Goal: Task Accomplishment & Management: Manage account settings

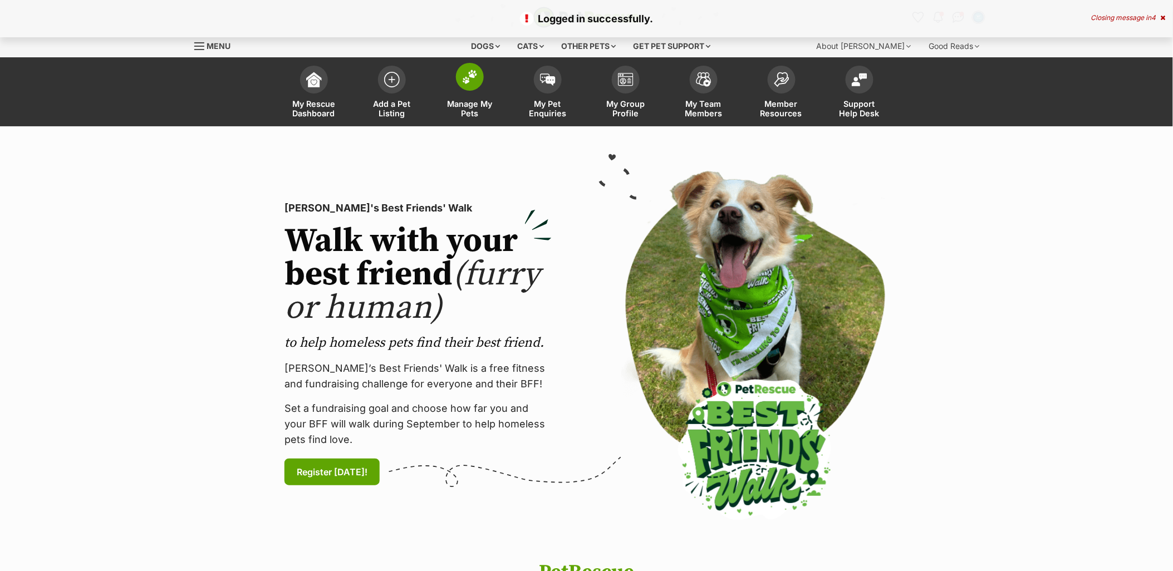
click at [476, 97] on link "Manage My Pets" at bounding box center [470, 93] width 78 height 66
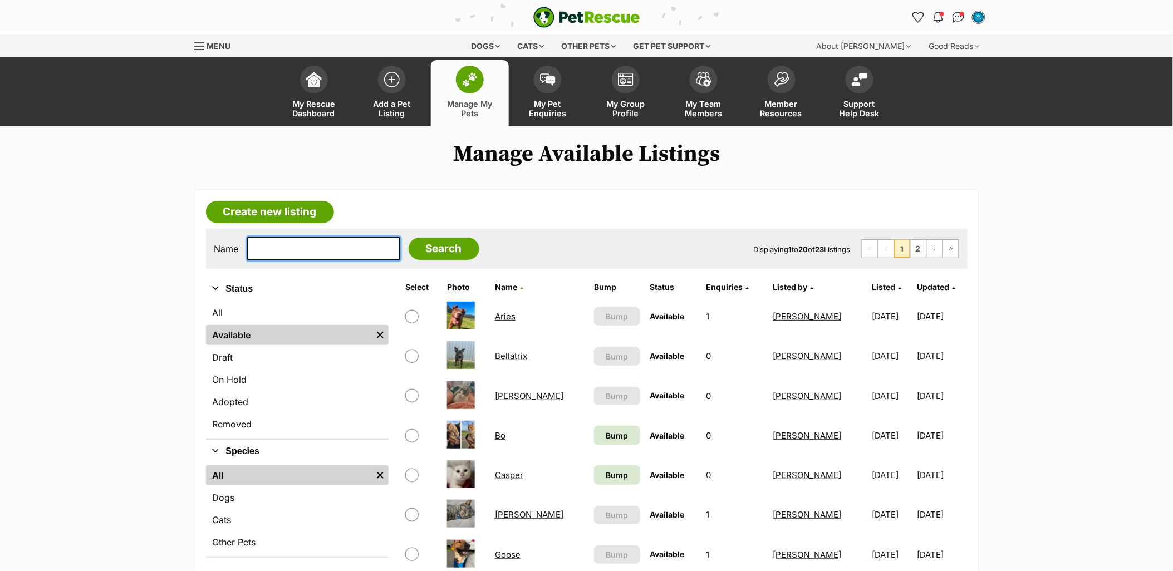
click at [340, 252] on input "text" at bounding box center [323, 248] width 153 height 23
type input "mango"
click at [409, 238] on input "Search" at bounding box center [444, 249] width 71 height 22
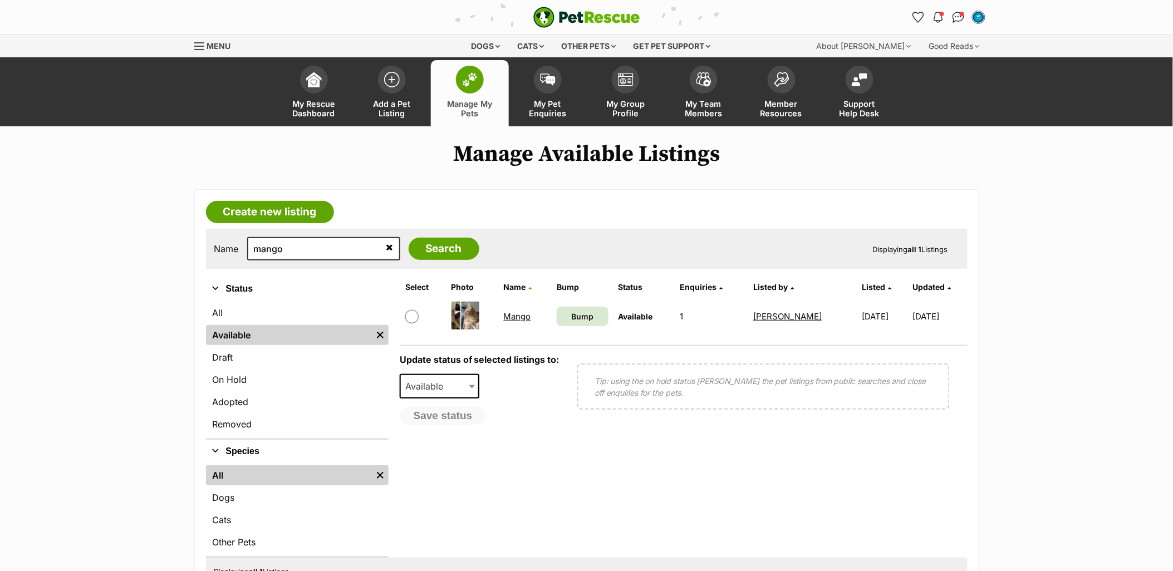
click at [412, 316] on input "checkbox" at bounding box center [411, 316] width 13 height 13
checkbox input "true"
drag, startPoint x: 425, startPoint y: 383, endPoint x: 502, endPoint y: 425, distance: 87.4
click at [425, 382] on span "Available" at bounding box center [427, 386] width 53 height 16
select select "rehomed"
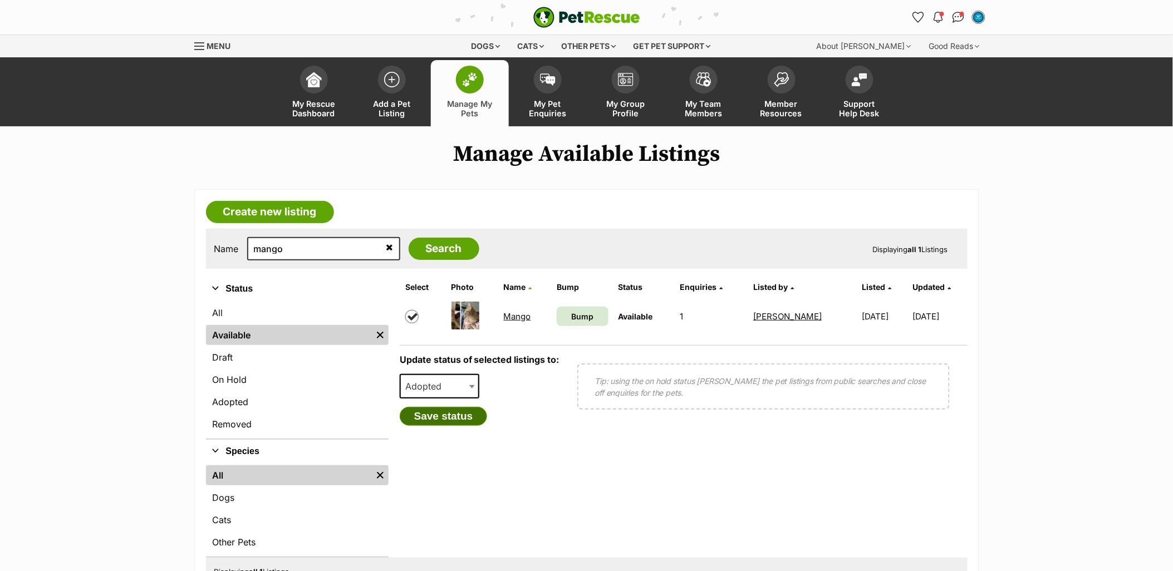
click at [446, 416] on button "Save status" at bounding box center [444, 416] width 88 height 19
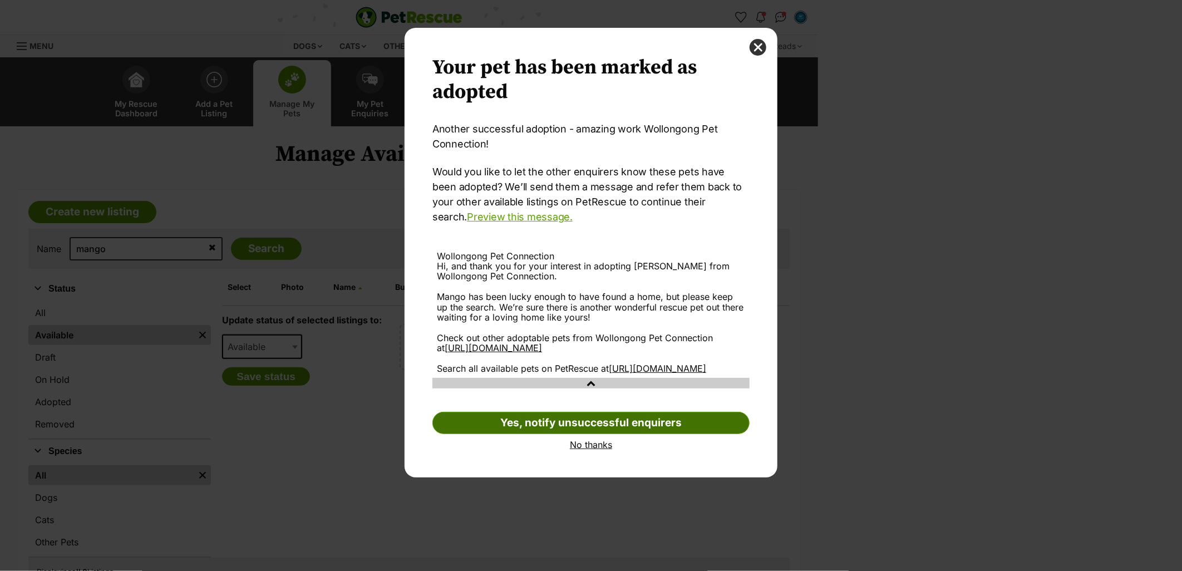
click at [603, 434] on link "Yes, notify unsuccessful enquirers" at bounding box center [590, 423] width 317 height 22
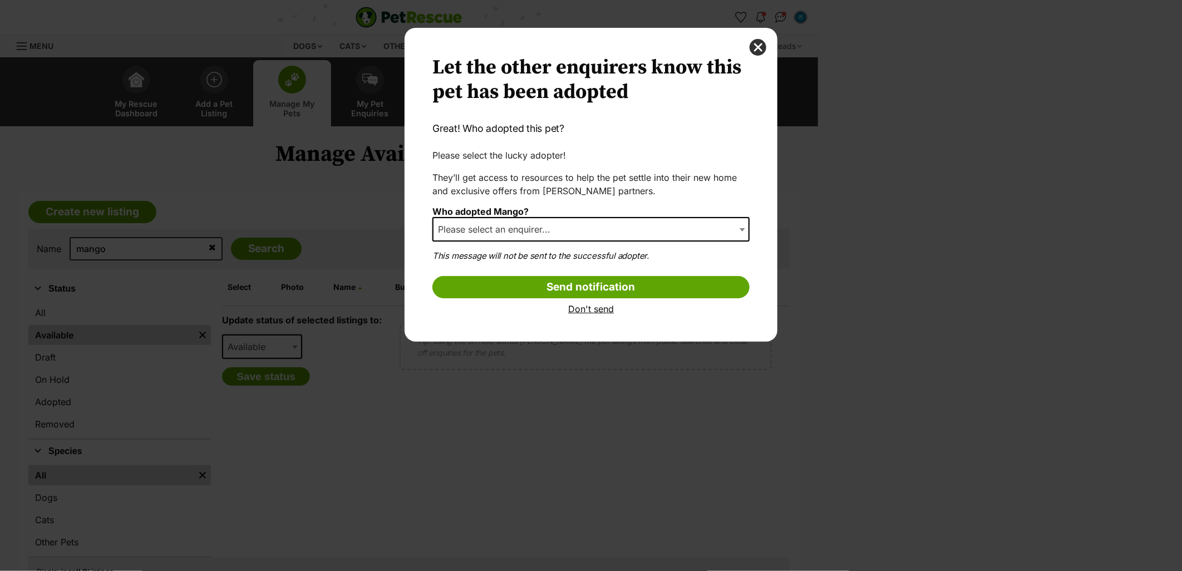
click at [625, 232] on span "Please select an enquirer..." at bounding box center [590, 229] width 317 height 24
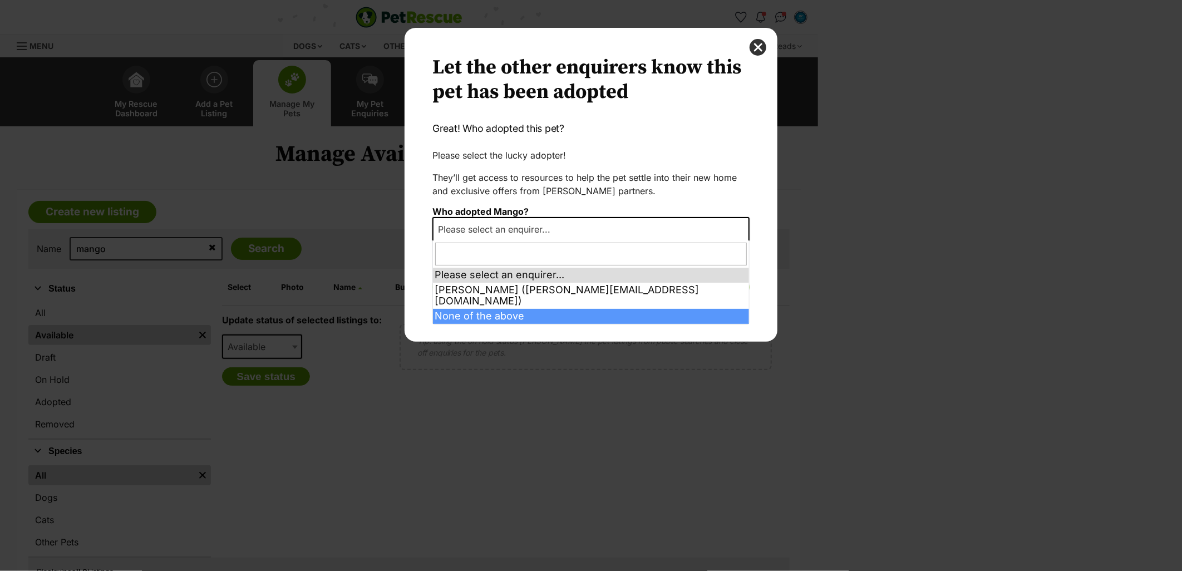
select select "other"
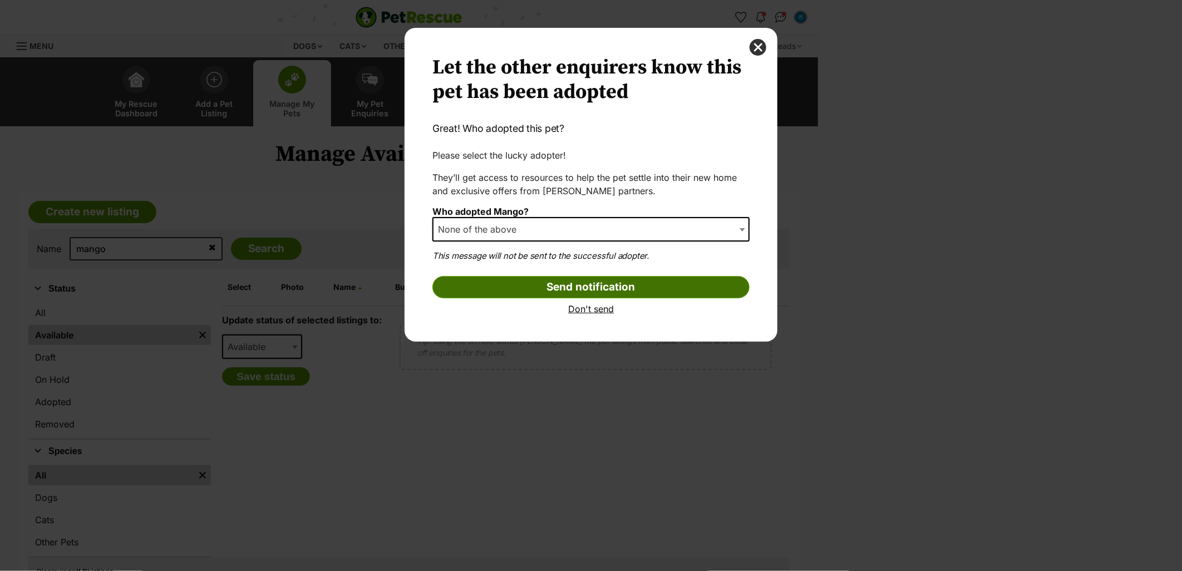
click at [553, 284] on input "Send notification" at bounding box center [590, 287] width 317 height 22
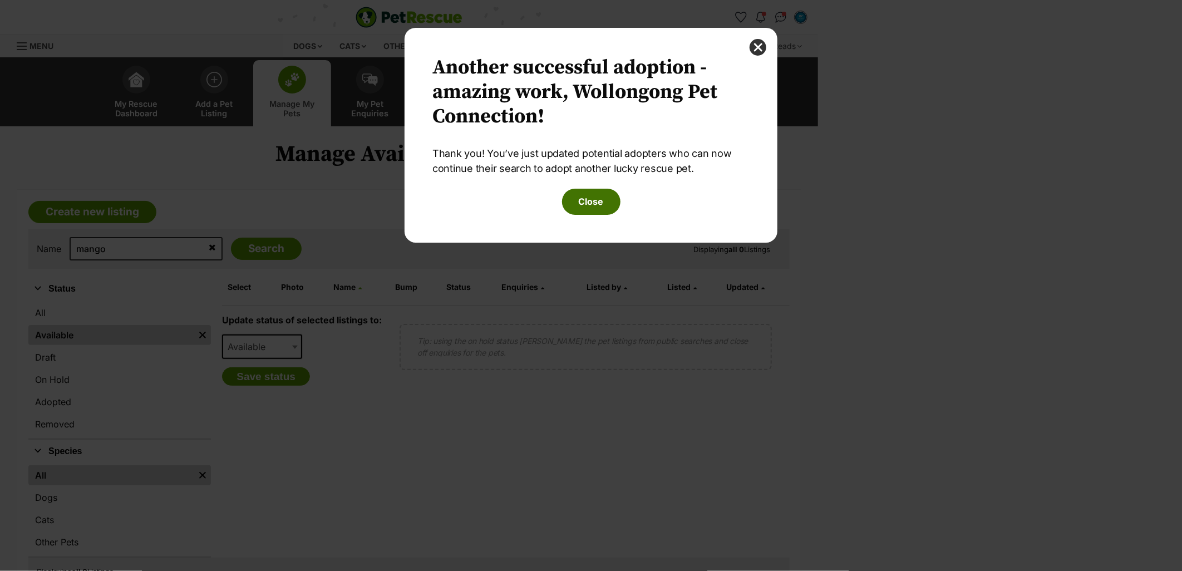
click at [604, 196] on button "Close" at bounding box center [591, 202] width 58 height 26
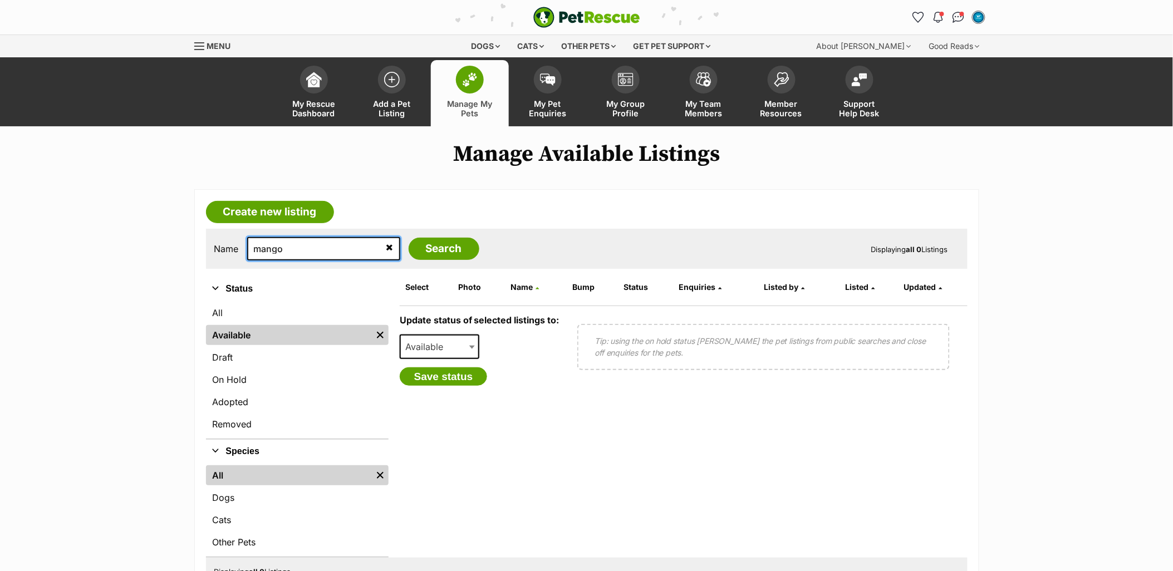
click at [342, 243] on input "mango" at bounding box center [323, 248] width 153 height 23
type input "ro"
click at [409, 238] on input "Search" at bounding box center [444, 249] width 71 height 22
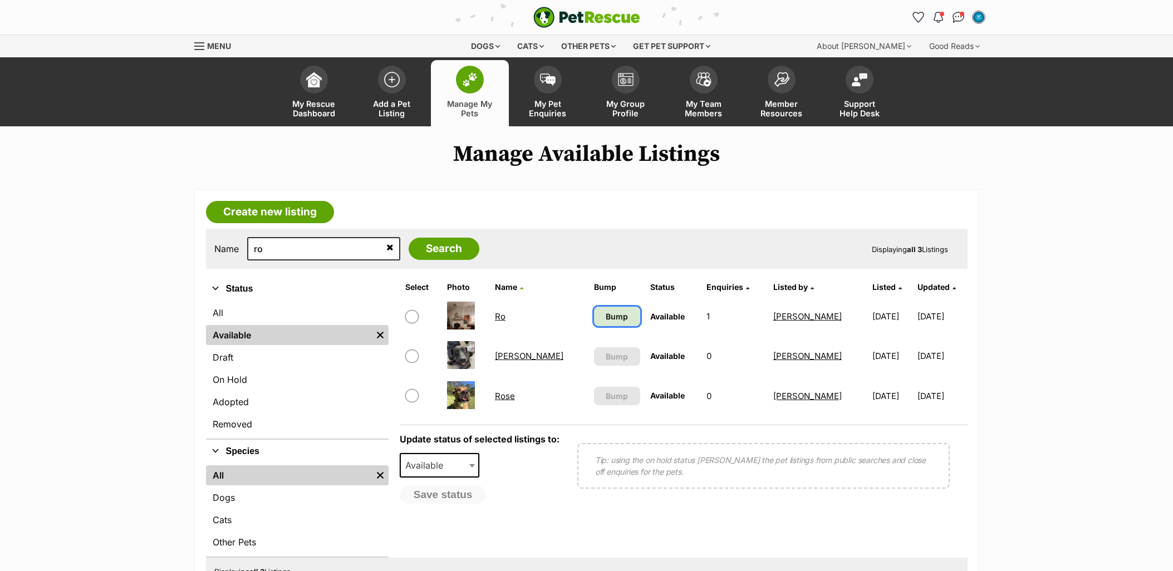
click at [594, 313] on link "Bump" at bounding box center [617, 316] width 46 height 19
type input "bellatrix"
click at [409, 238] on input "Search" at bounding box center [444, 249] width 71 height 22
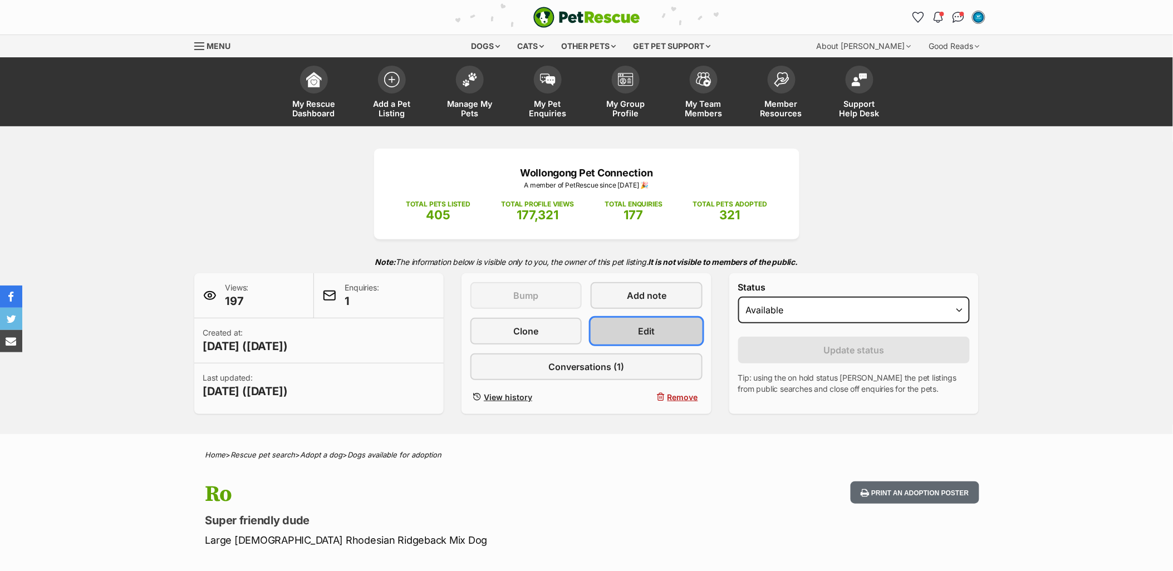
click at [610, 330] on link "Edit" at bounding box center [646, 331] width 111 height 27
click at [672, 327] on link "Edit" at bounding box center [646, 331] width 111 height 27
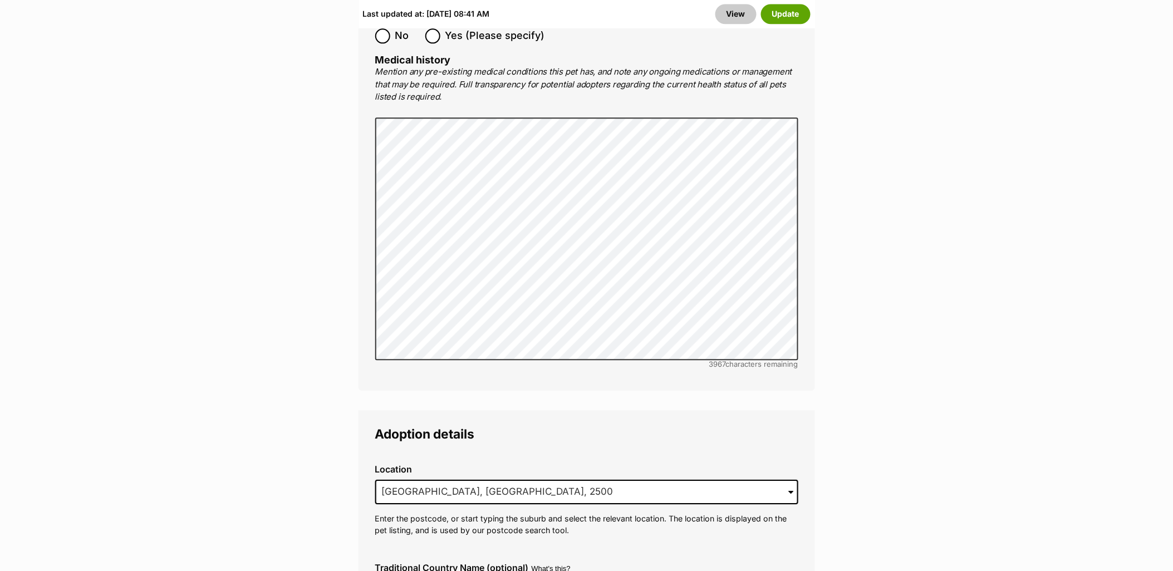
scroll to position [2659, 0]
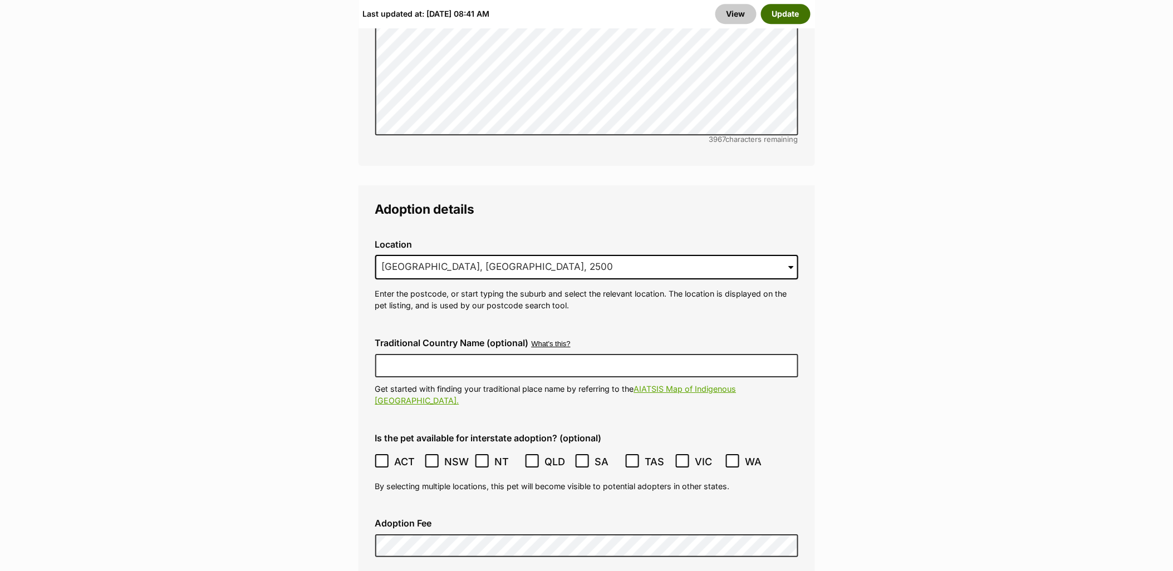
click at [792, 9] on button "Update" at bounding box center [786, 14] width 50 height 20
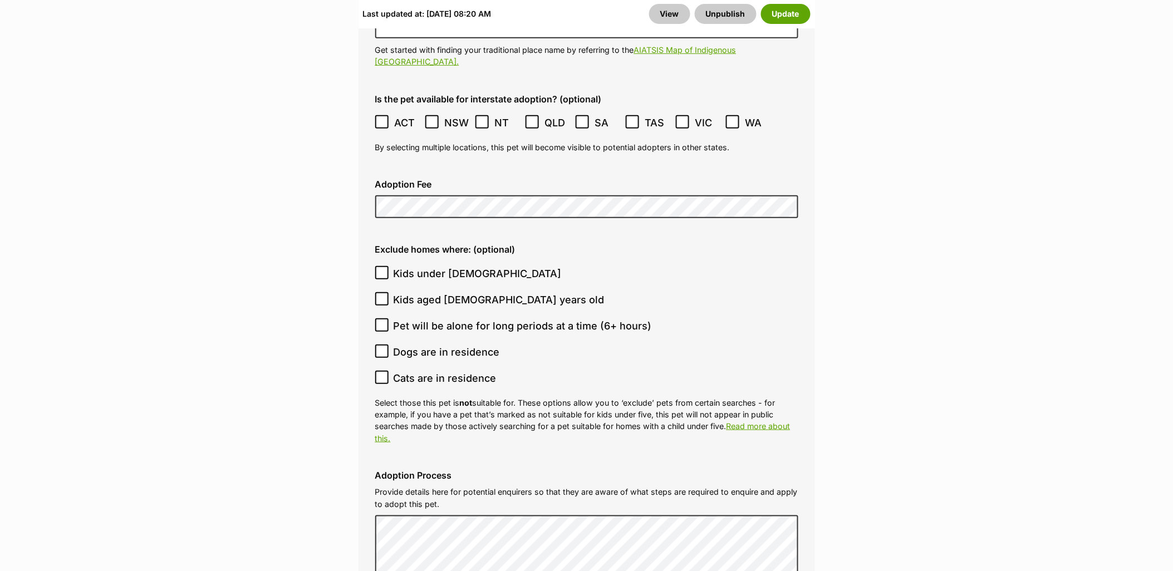
scroll to position [3188, 0]
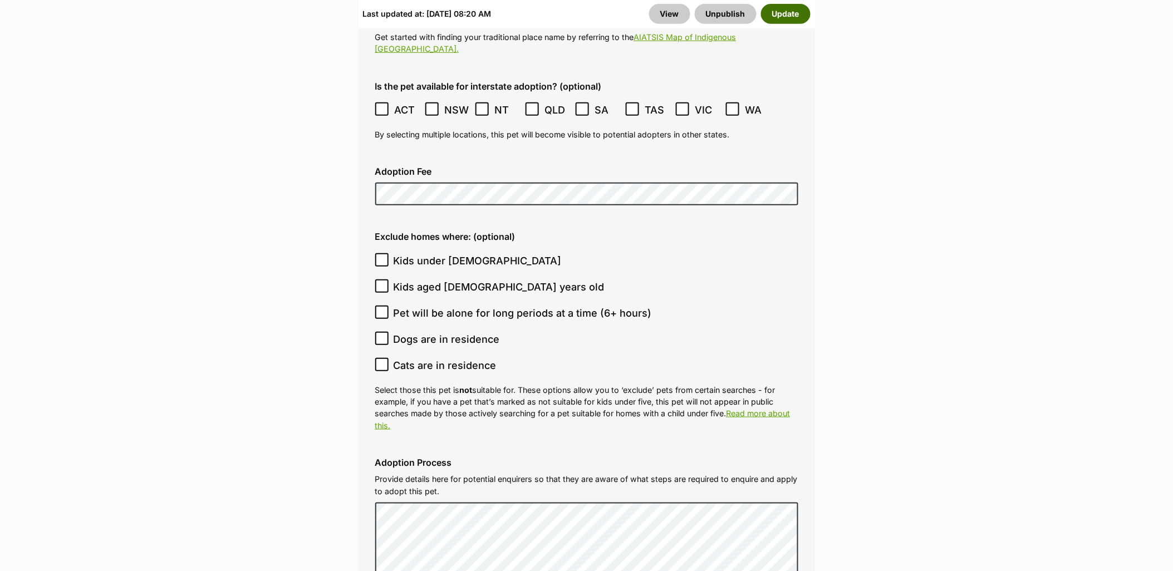
click at [789, 10] on button "Update" at bounding box center [786, 14] width 50 height 20
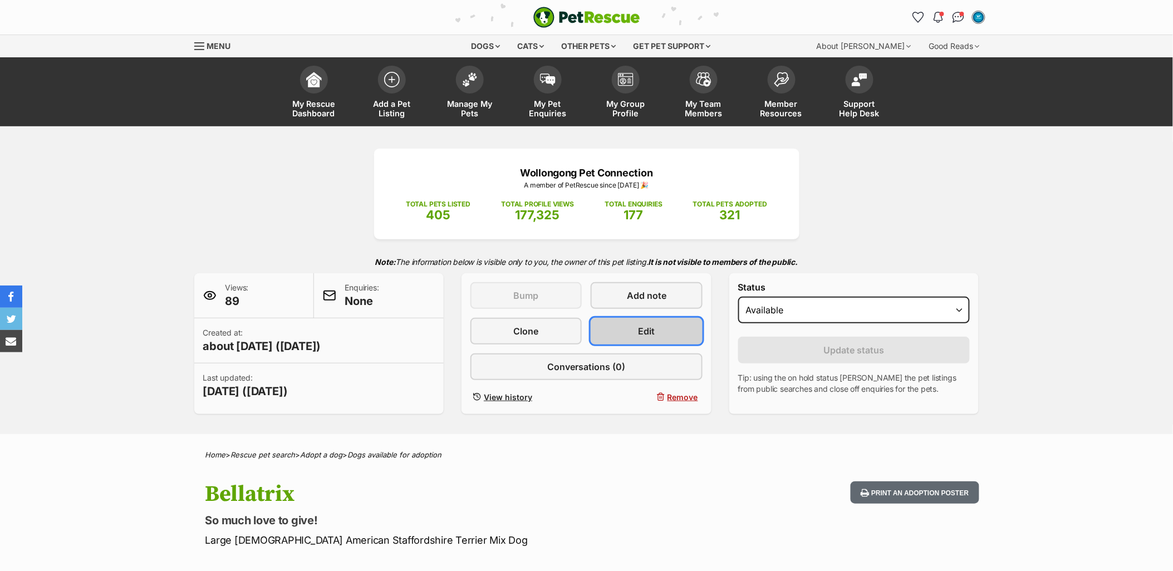
click at [638, 335] on span "Edit" at bounding box center [646, 331] width 17 height 13
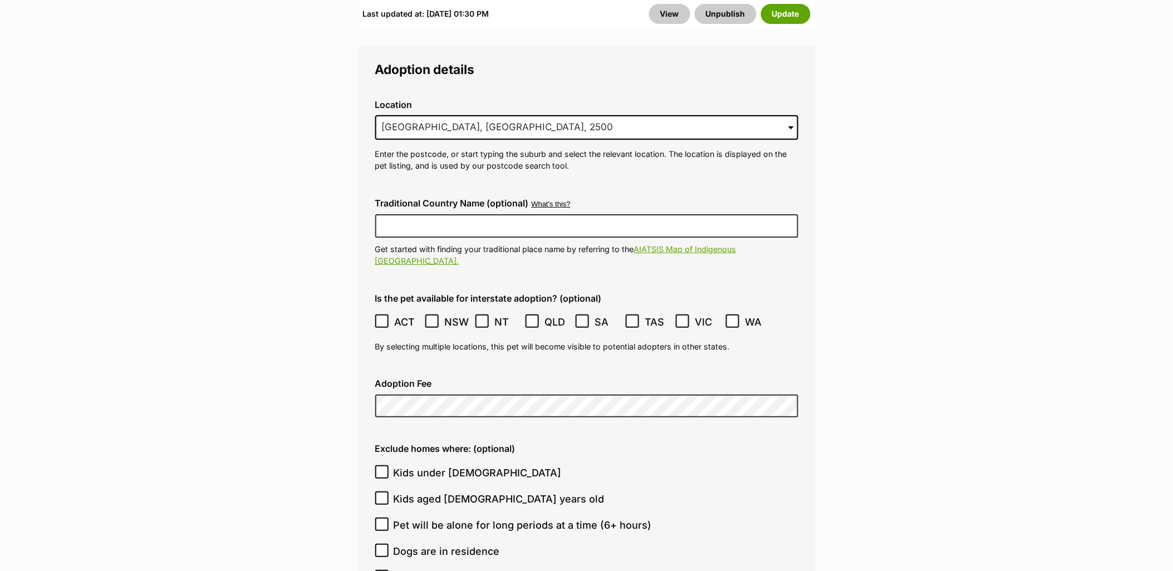
scroll to position [3031, 0]
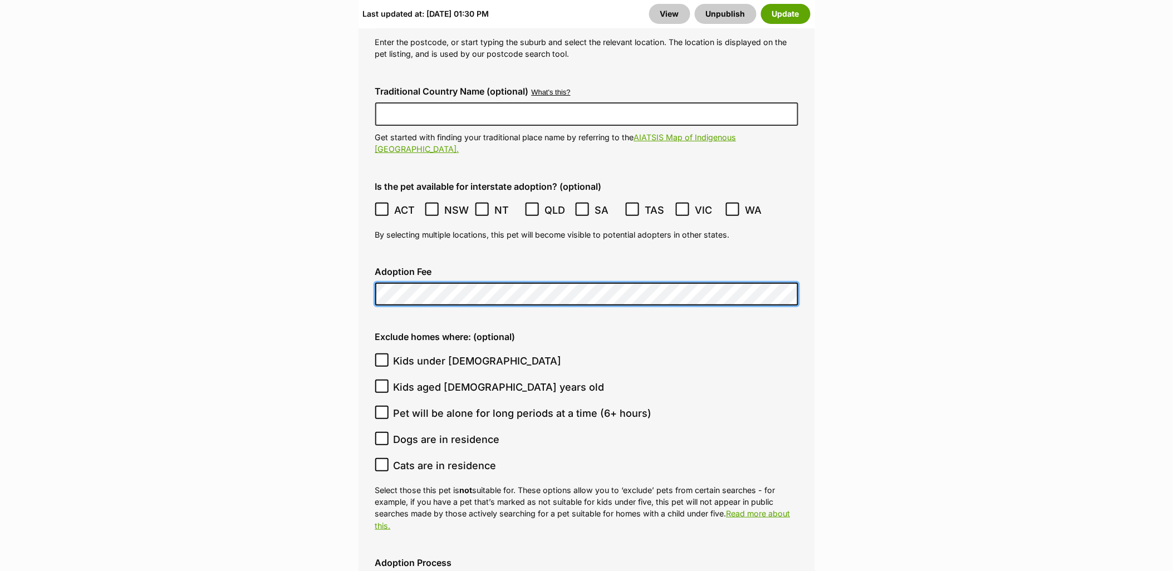
click at [370, 258] on div "Adoption Fee" at bounding box center [586, 286] width 441 height 57
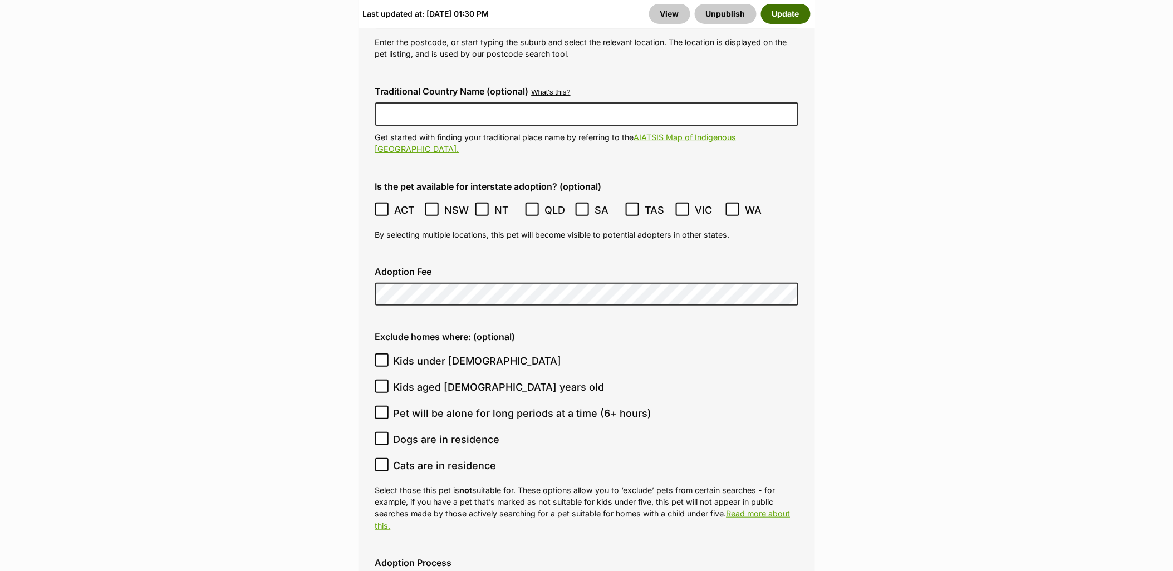
click at [792, 16] on button "Update" at bounding box center [786, 14] width 50 height 20
